Goal: Use online tool/utility: Utilize a website feature to perform a specific function

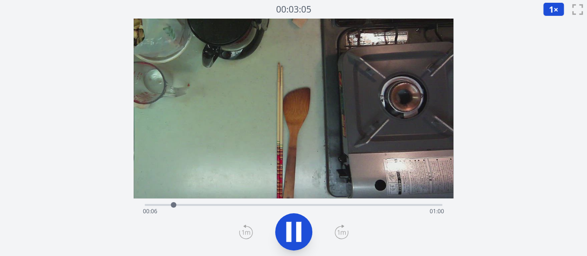
click at [293, 231] on icon at bounding box center [294, 232] width 26 height 26
click at [297, 233] on icon at bounding box center [298, 232] width 5 height 20
click at [280, 204] on div at bounding box center [287, 205] width 14 height 14
click at [295, 224] on icon at bounding box center [294, 232] width 26 height 26
click at [278, 203] on div at bounding box center [282, 205] width 14 height 14
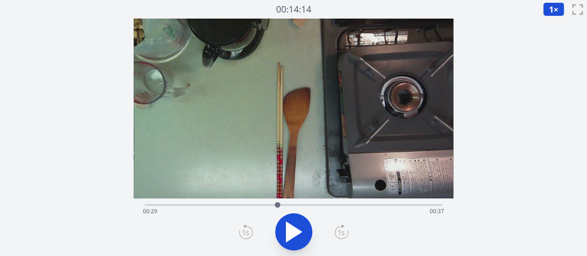
click at [291, 229] on icon at bounding box center [294, 232] width 15 height 20
click at [291, 229] on icon at bounding box center [289, 232] width 5 height 20
click at [276, 205] on div at bounding box center [279, 205] width 6 height 6
click at [293, 228] on icon at bounding box center [294, 232] width 15 height 20
click at [293, 228] on icon at bounding box center [294, 232] width 26 height 26
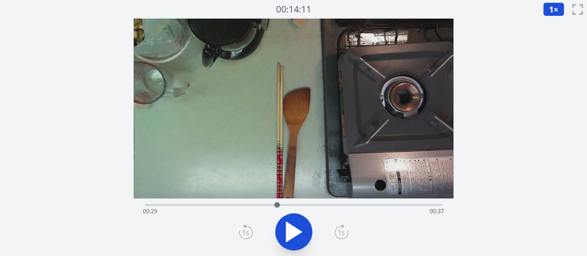
click at [293, 228] on icon at bounding box center [294, 232] width 15 height 20
click at [293, 228] on icon at bounding box center [294, 232] width 26 height 26
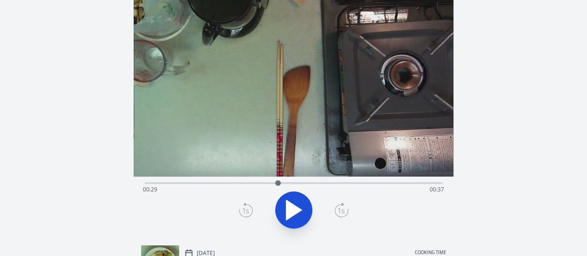
scroll to position [22, 0]
click at [298, 218] on icon at bounding box center [298, 210] width 5 height 20
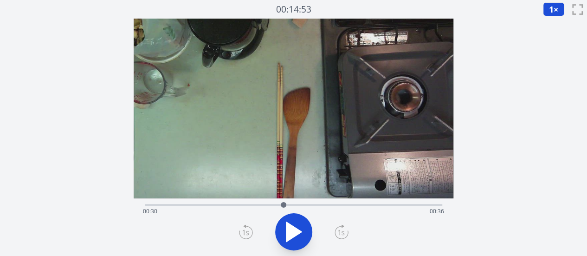
click at [294, 230] on icon at bounding box center [294, 232] width 15 height 20
click at [294, 230] on icon at bounding box center [294, 232] width 26 height 26
click at [282, 204] on div at bounding box center [286, 205] width 14 height 14
click at [555, 12] on button "1 ×" at bounding box center [553, 9] width 21 height 14
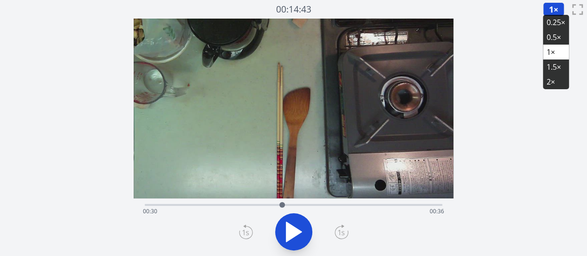
click at [553, 22] on li "0.25×" at bounding box center [556, 22] width 26 height 15
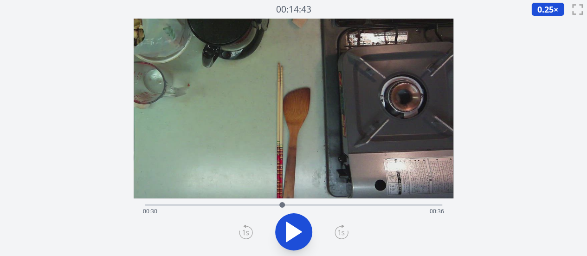
click at [274, 203] on div "Time elapsed: 00:30 Time remaining: 00:36" at bounding box center [294, 203] width 298 height 11
click at [289, 232] on icon at bounding box center [294, 232] width 15 height 20
click at [289, 232] on icon at bounding box center [289, 232] width 5 height 20
click at [289, 232] on icon at bounding box center [294, 232] width 15 height 20
click at [289, 232] on icon at bounding box center [289, 232] width 5 height 20
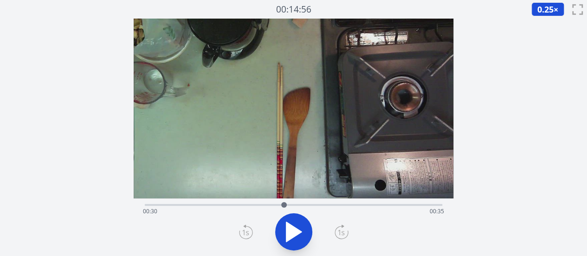
click at [289, 232] on icon at bounding box center [294, 232] width 15 height 20
click at [289, 232] on icon at bounding box center [289, 232] width 5 height 20
click at [289, 232] on icon at bounding box center [294, 232] width 15 height 20
click at [289, 232] on icon at bounding box center [289, 232] width 5 height 20
click at [289, 232] on icon at bounding box center [294, 232] width 15 height 20
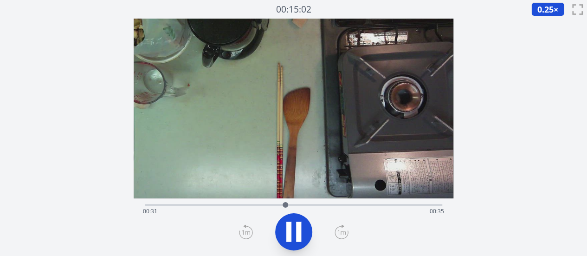
click at [289, 232] on icon at bounding box center [289, 232] width 5 height 20
click at [289, 232] on icon at bounding box center [294, 232] width 15 height 20
click at [289, 232] on icon at bounding box center [289, 232] width 5 height 20
click at [289, 232] on icon at bounding box center [294, 232] width 15 height 20
click at [289, 232] on icon at bounding box center [289, 232] width 5 height 20
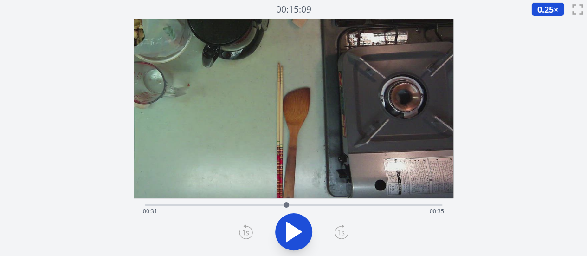
click at [289, 232] on icon at bounding box center [294, 232] width 15 height 20
click at [289, 232] on icon at bounding box center [289, 232] width 5 height 20
click at [289, 232] on icon at bounding box center [294, 232] width 15 height 20
click at [289, 232] on icon at bounding box center [289, 232] width 5 height 20
click at [289, 232] on icon at bounding box center [294, 232] width 15 height 20
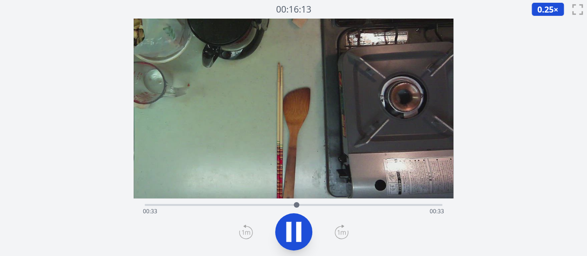
click at [286, 206] on div "Time elapsed: 00:33 Time remaining: 00:33" at bounding box center [293, 211] width 301 height 15
click at [278, 204] on div "Time elapsed: 00:31 Time remaining: 00:35" at bounding box center [293, 211] width 301 height 15
click at [298, 228] on icon at bounding box center [298, 232] width 5 height 20
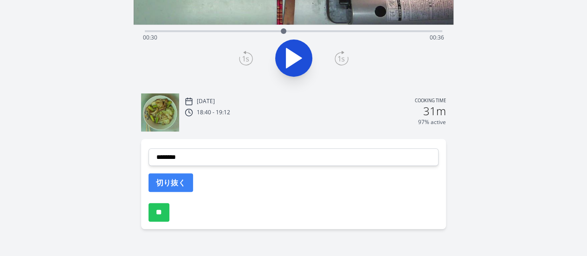
scroll to position [174, 0]
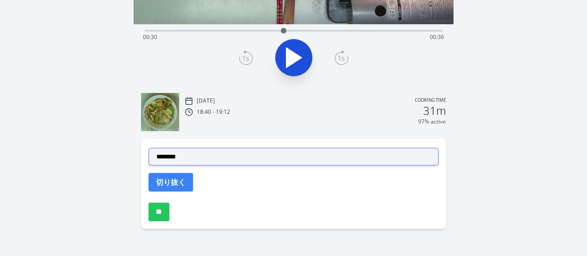
click at [211, 156] on select "**********" at bounding box center [294, 157] width 290 height 18
select select "**********"
click at [149, 148] on select "**********" at bounding box center [294, 157] width 290 height 18
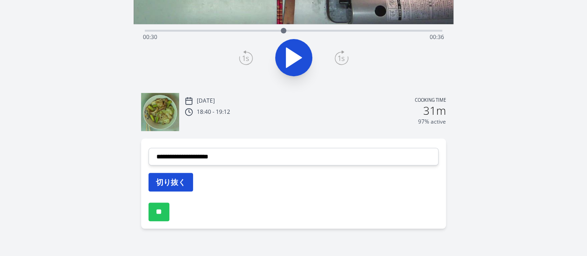
click at [180, 182] on button "切り抜く" at bounding box center [171, 182] width 45 height 19
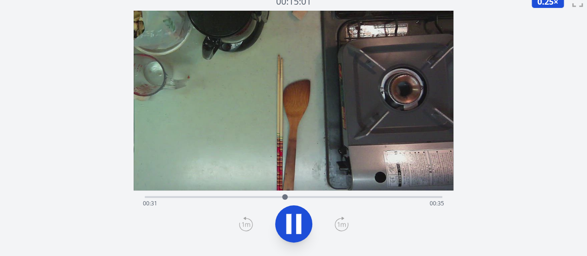
scroll to position [0, 0]
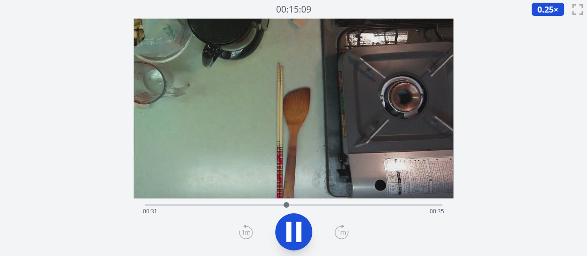
click at [364, 204] on div "Time elapsed: 00:31 Time remaining: 00:35" at bounding box center [293, 211] width 301 height 15
click at [307, 230] on button at bounding box center [293, 231] width 37 height 37
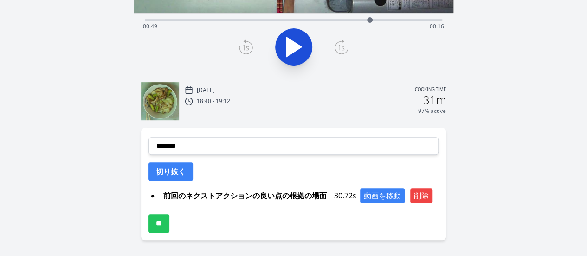
scroll to position [213, 0]
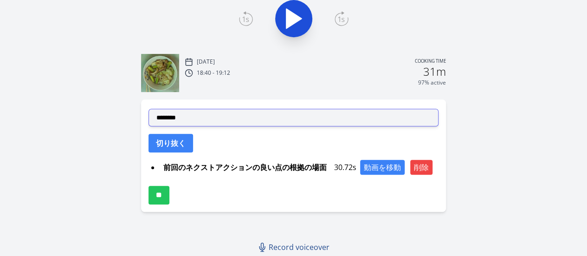
click at [207, 121] on select "**********" at bounding box center [294, 118] width 290 height 18
select select "**********"
click at [149, 109] on select "**********" at bounding box center [294, 118] width 290 height 18
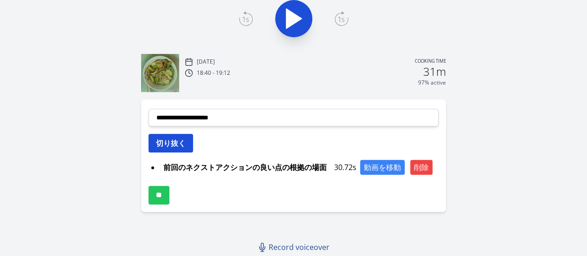
click at [180, 143] on button "切り抜く" at bounding box center [171, 143] width 45 height 19
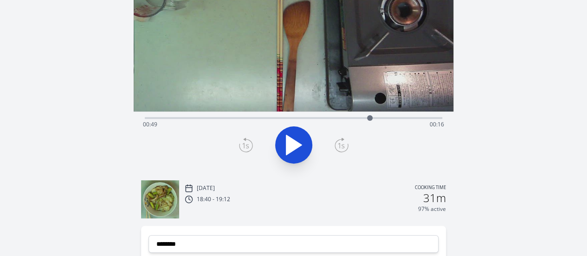
scroll to position [85, 0]
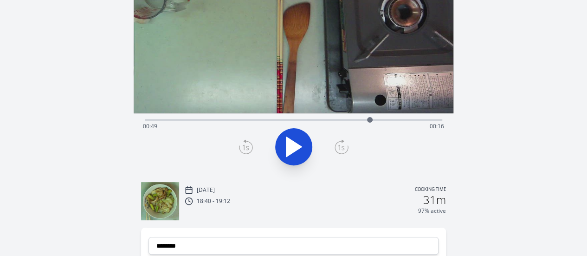
click at [231, 119] on div "Time elapsed: 00:49 Time remaining: 00:16" at bounding box center [293, 126] width 301 height 15
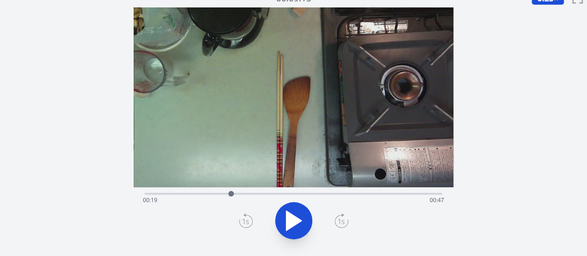
scroll to position [10, 0]
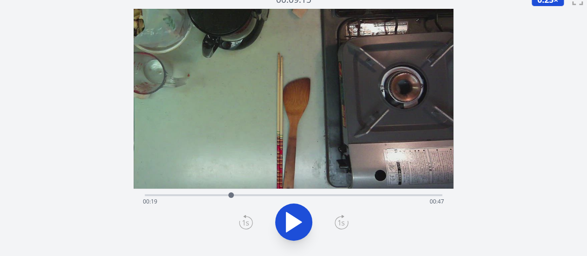
click at [222, 196] on div "Time elapsed: 00:19 Time remaining: 00:47" at bounding box center [293, 201] width 301 height 15
click at [292, 225] on icon at bounding box center [294, 222] width 15 height 20
click at [296, 217] on icon at bounding box center [294, 222] width 26 height 26
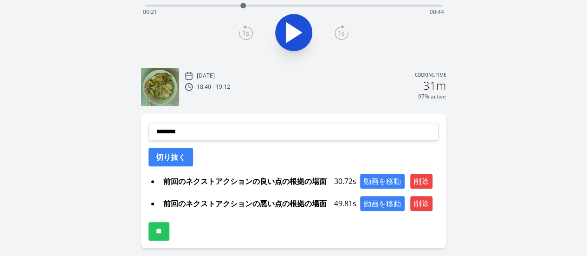
scroll to position [200, 0]
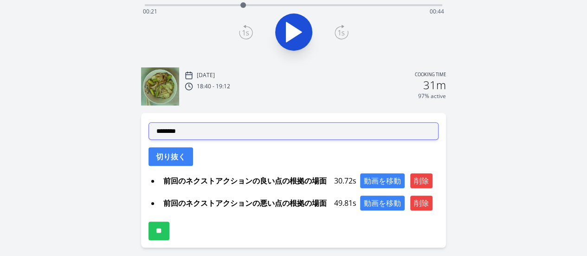
click at [215, 130] on select "**********" at bounding box center [294, 131] width 290 height 18
select select "**********"
click at [149, 122] on select "**********" at bounding box center [294, 131] width 290 height 18
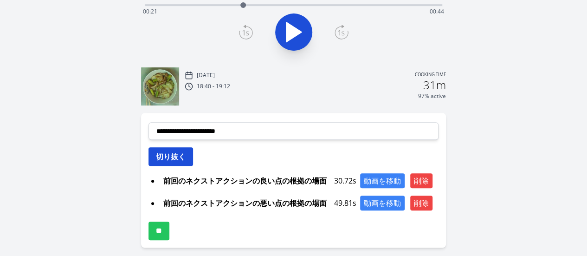
click at [181, 159] on button "切り抜く" at bounding box center [171, 156] width 45 height 19
select select
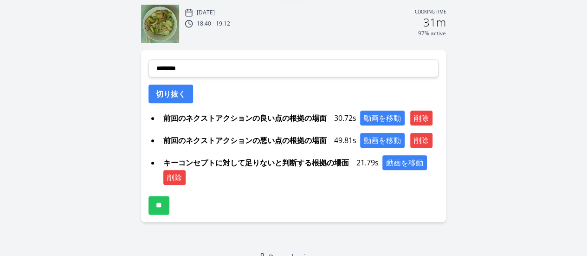
scroll to position [263, 0]
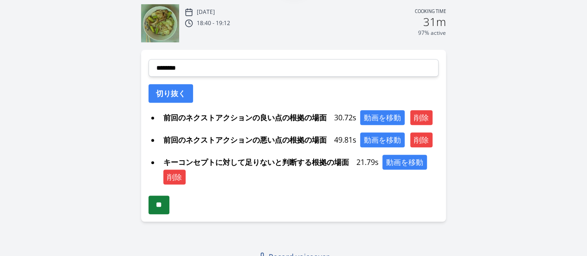
click at [163, 203] on input "**" at bounding box center [159, 204] width 21 height 19
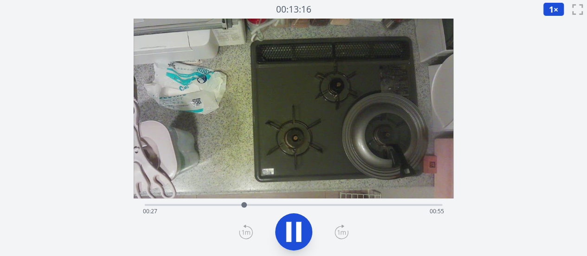
click at [293, 234] on icon at bounding box center [294, 232] width 26 height 26
click at [236, 203] on div "Time elapsed: 00:27 Time remaining: 00:55" at bounding box center [294, 203] width 298 height 11
click at [224, 203] on div "Time elapsed: 00:25 Time remaining: 00:57" at bounding box center [294, 203] width 298 height 11
click at [217, 202] on div at bounding box center [224, 205] width 14 height 14
click at [293, 228] on icon at bounding box center [294, 232] width 15 height 20
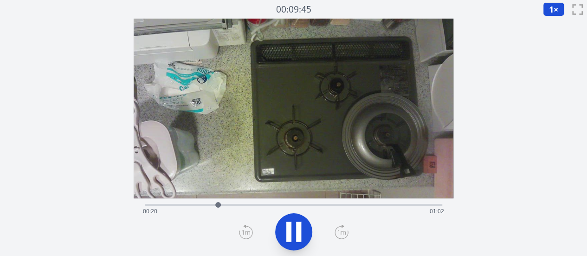
click at [293, 228] on icon at bounding box center [294, 232] width 26 height 26
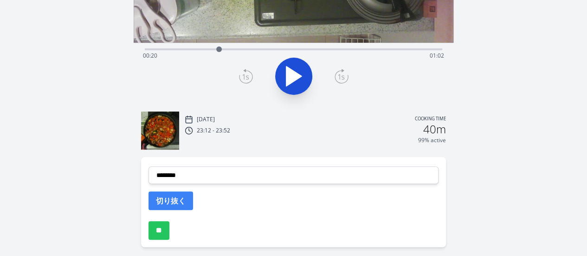
scroll to position [157, 0]
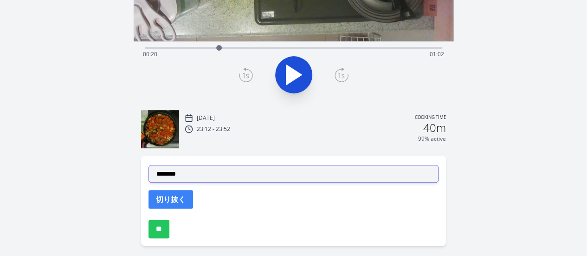
click at [205, 171] on select "**********" at bounding box center [294, 174] width 290 height 18
select select "**********"
click at [149, 165] on select "**********" at bounding box center [294, 174] width 290 height 18
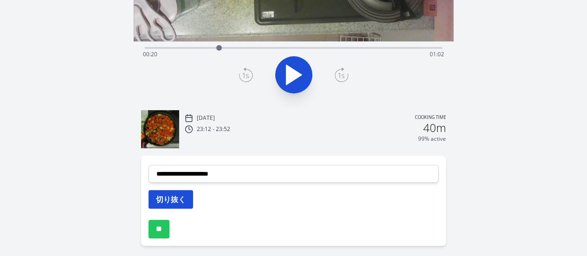
click at [176, 195] on button "切り抜く" at bounding box center [171, 199] width 45 height 19
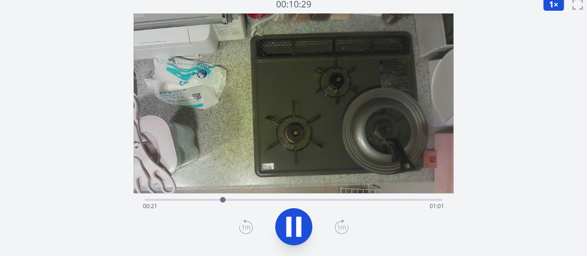
scroll to position [0, 0]
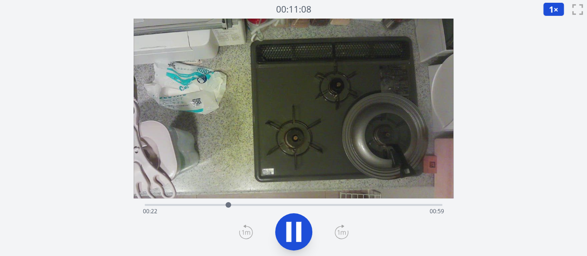
click at [312, 202] on div "Time elapsed: 00:22 Time remaining: 00:59" at bounding box center [294, 203] width 298 height 11
click at [329, 203] on div "Time elapsed: 00:47 Time remaining: 00:35" at bounding box center [294, 203] width 298 height 11
click at [344, 201] on div "Time elapsed: 00:51 Time remaining: 00:31" at bounding box center [294, 203] width 298 height 11
click at [355, 203] on div at bounding box center [349, 205] width 14 height 14
click at [297, 234] on icon at bounding box center [298, 232] width 5 height 20
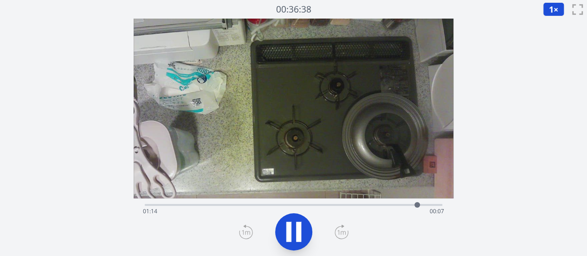
click at [303, 235] on icon at bounding box center [294, 232] width 26 height 26
click at [302, 235] on icon at bounding box center [294, 232] width 26 height 26
click at [0, 0] on icon at bounding box center [0, 0] width 0 height 0
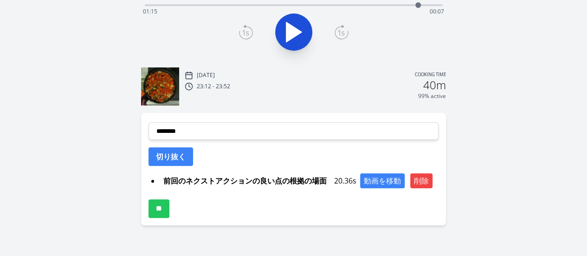
scroll to position [202, 0]
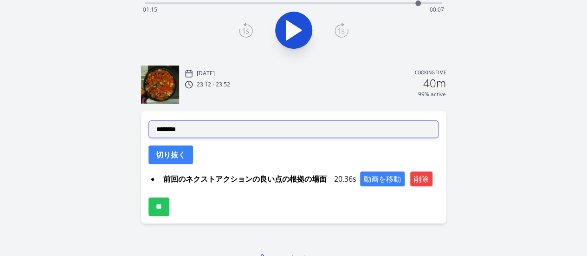
click at [210, 132] on select "**********" at bounding box center [294, 129] width 290 height 18
select select "**********"
click at [149, 120] on select "**********" at bounding box center [294, 129] width 290 height 18
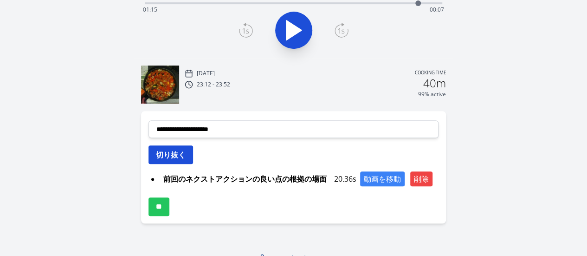
click at [180, 153] on button "切り抜く" at bounding box center [171, 154] width 45 height 19
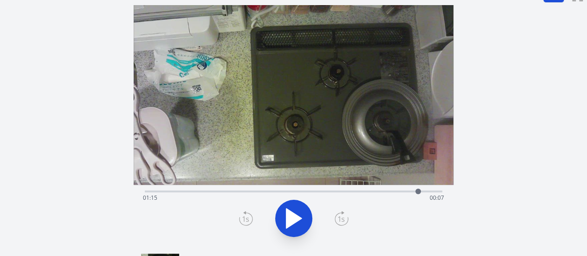
scroll to position [0, 0]
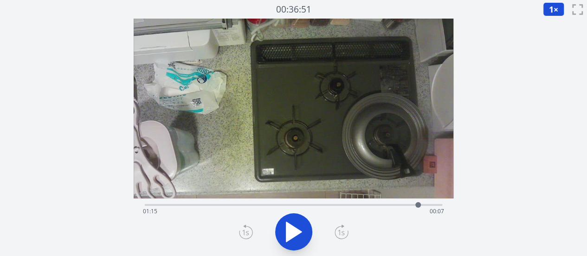
click at [409, 206] on div "Time elapsed: 01:15 Time remaining: 00:07" at bounding box center [293, 211] width 301 height 15
click at [294, 228] on icon at bounding box center [294, 232] width 15 height 20
click at [292, 239] on icon at bounding box center [294, 232] width 26 height 26
click at [295, 235] on icon at bounding box center [294, 232] width 15 height 20
click at [295, 235] on icon at bounding box center [294, 232] width 26 height 26
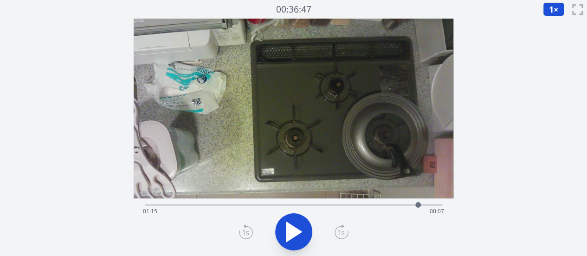
click at [295, 235] on icon at bounding box center [294, 232] width 15 height 20
click at [295, 235] on icon at bounding box center [294, 232] width 26 height 26
click at [410, 205] on div "Time elapsed: 01:17 Time remaining: 00:05" at bounding box center [293, 211] width 301 height 15
click at [292, 232] on icon at bounding box center [294, 232] width 26 height 26
click at [292, 232] on icon at bounding box center [294, 232] width 15 height 20
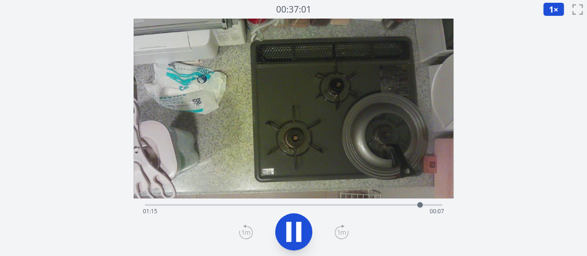
click at [292, 232] on icon at bounding box center [294, 232] width 26 height 26
click at [417, 205] on div at bounding box center [421, 205] width 14 height 14
click at [293, 230] on icon at bounding box center [294, 232] width 15 height 20
click at [293, 230] on icon at bounding box center [294, 232] width 26 height 26
click at [293, 230] on icon at bounding box center [294, 232] width 15 height 20
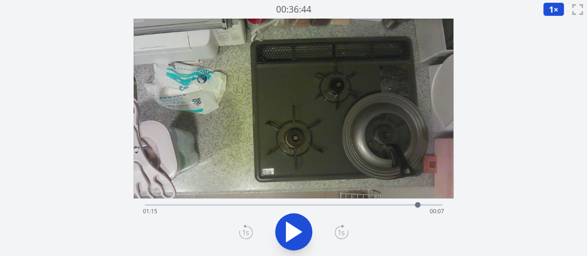
click at [0, 0] on icon at bounding box center [0, 0] width 0 height 0
click at [293, 230] on icon at bounding box center [294, 232] width 15 height 20
click at [0, 0] on icon at bounding box center [0, 0] width 0 height 0
click at [293, 230] on icon at bounding box center [294, 232] width 15 height 20
click at [0, 0] on icon at bounding box center [0, 0] width 0 height 0
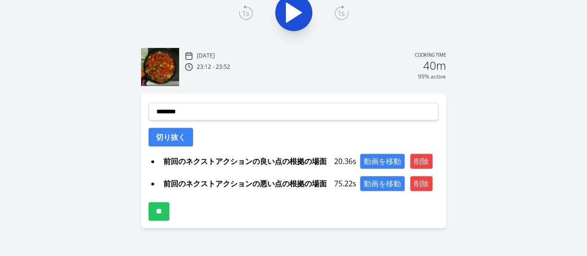
scroll to position [220, 0]
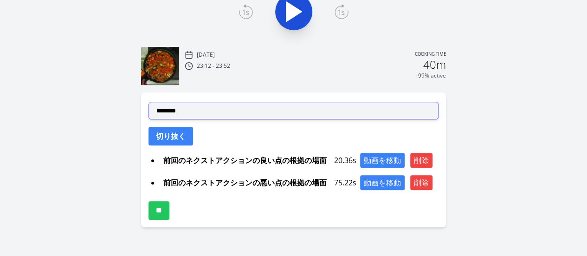
click at [224, 117] on select "**********" at bounding box center [294, 111] width 290 height 18
select select "**********"
click at [149, 102] on select "**********" at bounding box center [294, 111] width 290 height 18
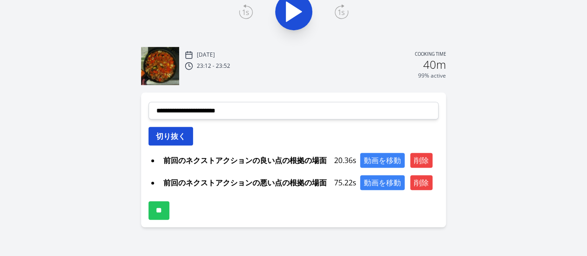
click at [179, 137] on button "切り抜く" at bounding box center [171, 136] width 45 height 19
select select
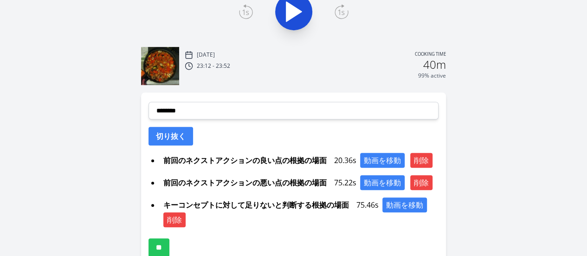
click at [107, 203] on div "Discard Recording? You will not be able to recover this once discarded. Cancel …" at bounding box center [293, 44] width 587 height 529
click at [161, 249] on input "**" at bounding box center [159, 247] width 21 height 19
